Goal: Task Accomplishment & Management: Manage account settings

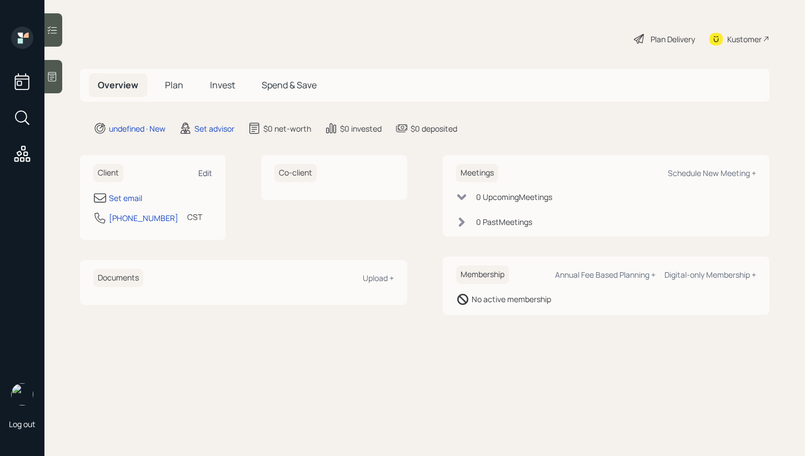
click at [208, 172] on div "Edit" at bounding box center [205, 173] width 14 height 11
select select "America/[GEOGRAPHIC_DATA]"
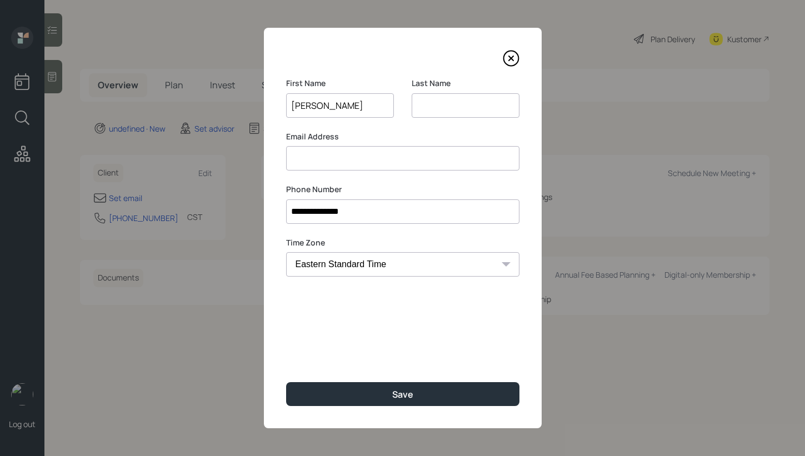
click at [337, 106] on input "[PERSON_NAME]" at bounding box center [340, 105] width 108 height 24
type input "[PERSON_NAME]"
click at [475, 107] on input at bounding box center [466, 105] width 108 height 24
paste input "[PERSON_NAME]"
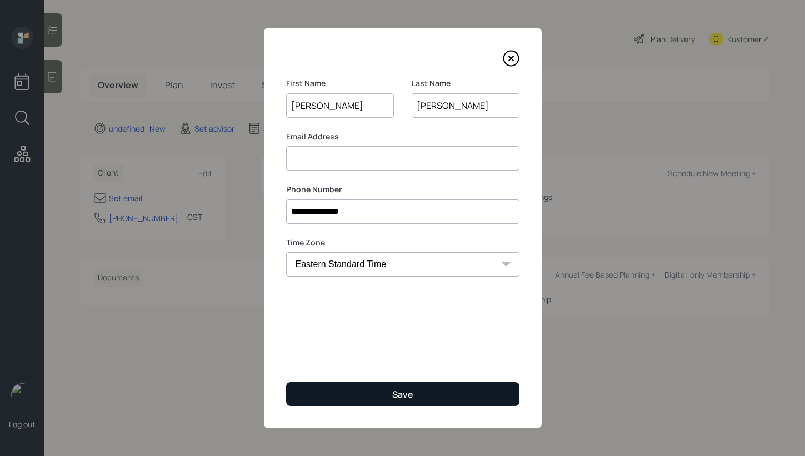
type input "[PERSON_NAME]"
click at [374, 391] on button "Save" at bounding box center [402, 394] width 233 height 24
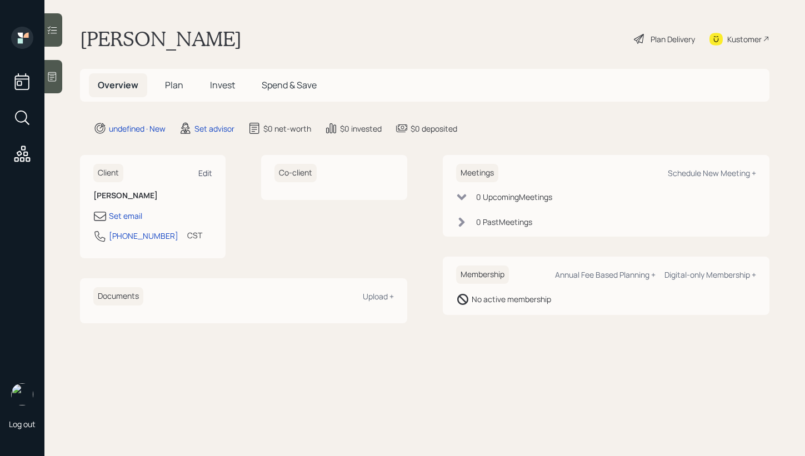
click at [199, 170] on div "Edit" at bounding box center [205, 173] width 14 height 11
select select "America/[GEOGRAPHIC_DATA]"
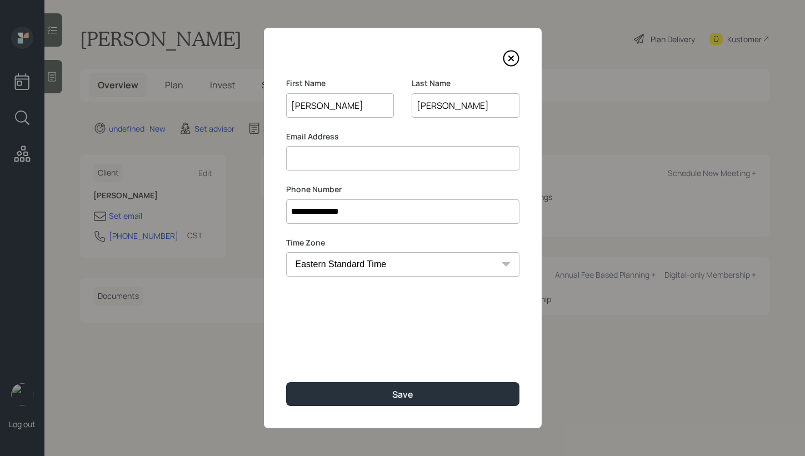
click at [381, 153] on input at bounding box center [402, 158] width 233 height 24
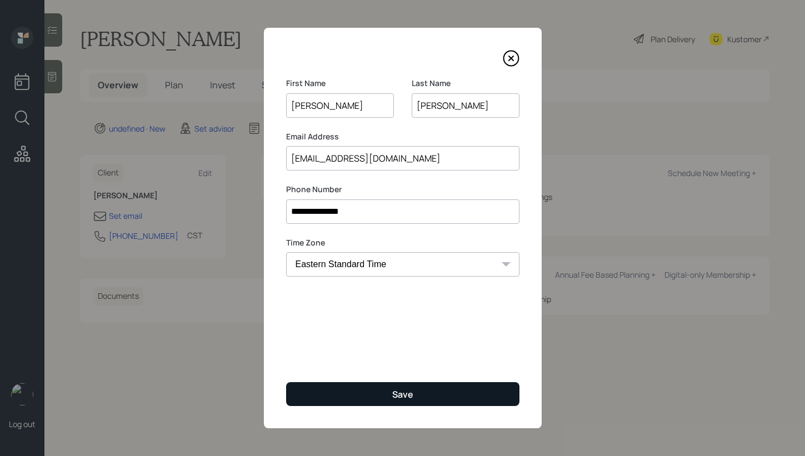
type input "[EMAIL_ADDRESS][DOMAIN_NAME]"
click at [357, 401] on button "Save" at bounding box center [402, 394] width 233 height 24
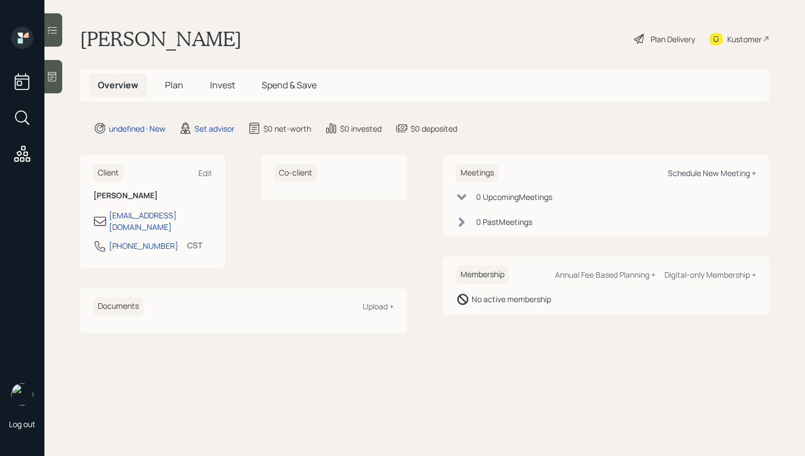
click at [747, 169] on div "Schedule New Meeting +" at bounding box center [712, 173] width 88 height 11
select select "round-[PERSON_NAME]"
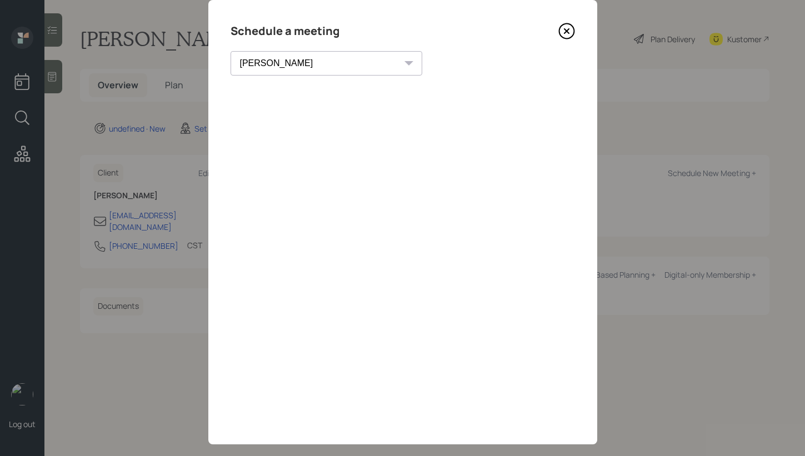
scroll to position [44, 0]
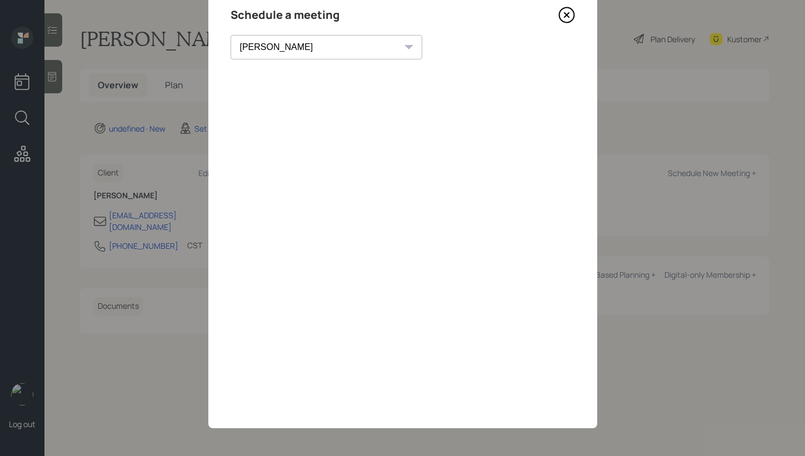
click at [559, 13] on icon at bounding box center [567, 15] width 17 height 17
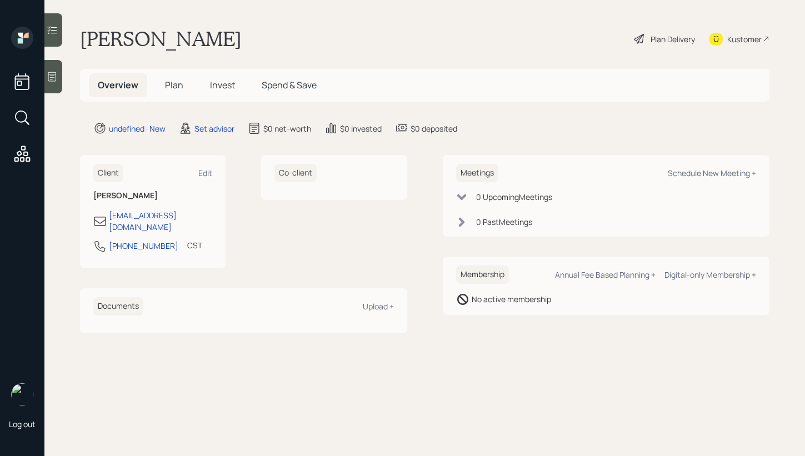
click at [61, 85] on div at bounding box center [53, 76] width 18 height 33
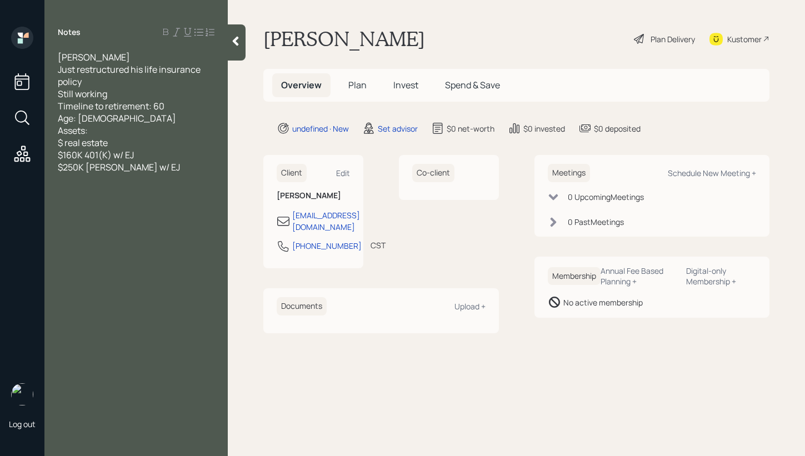
click at [241, 50] on div at bounding box center [237, 42] width 18 height 36
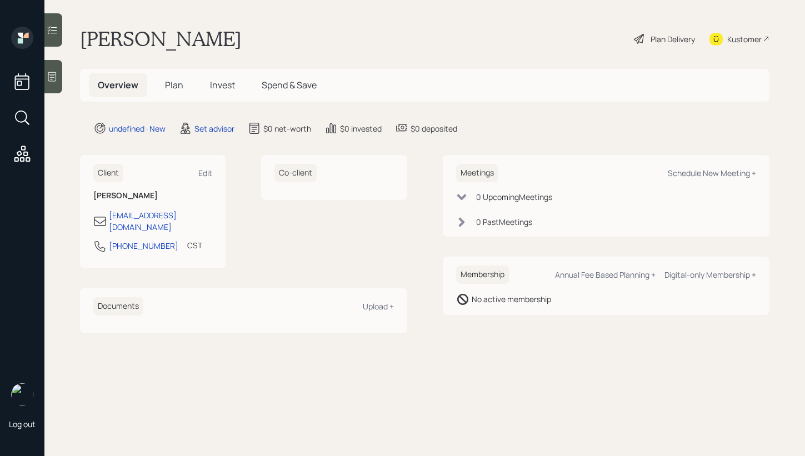
click at [51, 76] on icon at bounding box center [52, 76] width 8 height 9
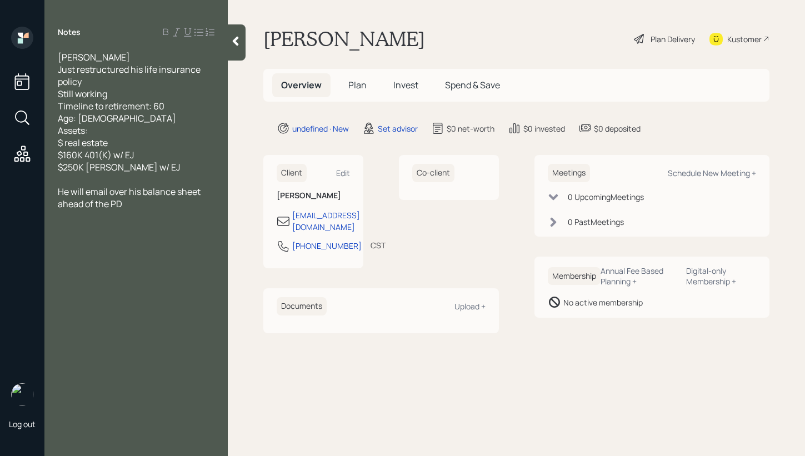
click at [246, 48] on main "[PERSON_NAME] Plan Delivery Kustomer Overview Plan Invest Spend & Save undefine…" at bounding box center [516, 228] width 577 height 456
click at [237, 47] on div at bounding box center [237, 42] width 18 height 36
